Goal: Navigation & Orientation: Find specific page/section

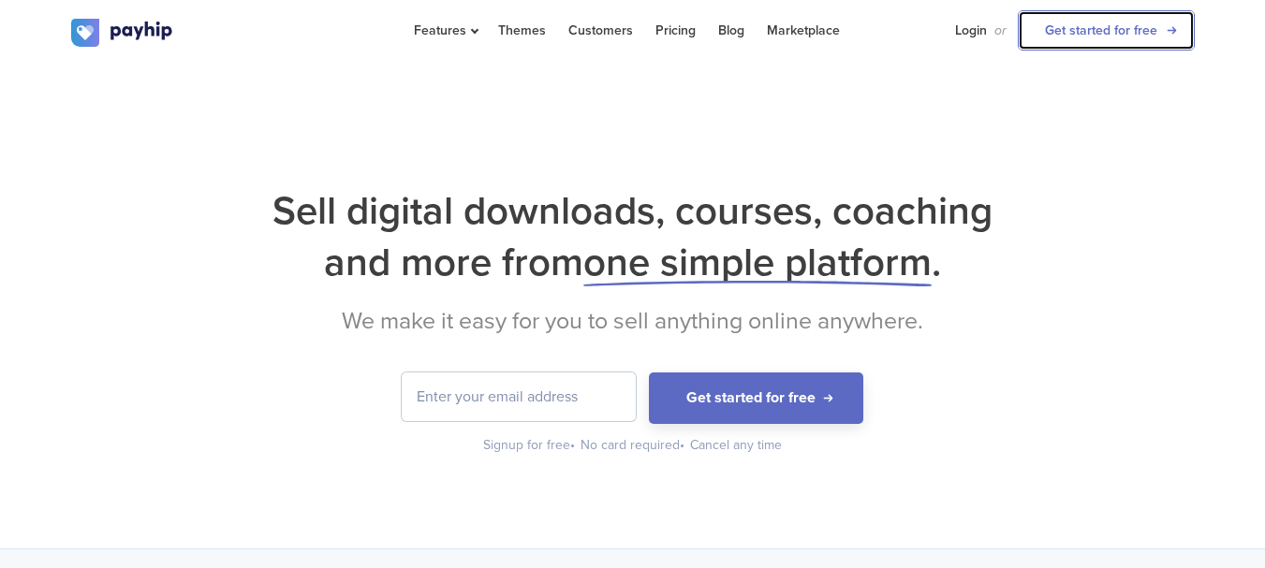
click at [1129, 30] on link "Get started for free" at bounding box center [1106, 30] width 177 height 40
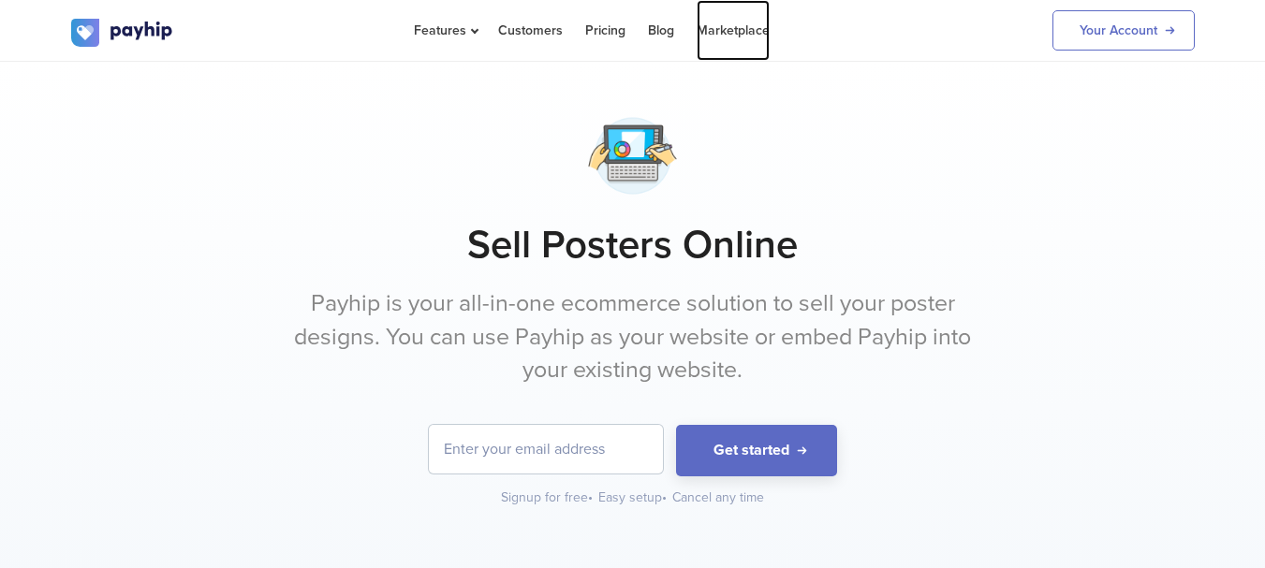
click at [726, 27] on link "Marketplace" at bounding box center [733, 30] width 73 height 61
click at [722, 36] on link "Marketplace" at bounding box center [733, 30] width 73 height 61
